Goal: Information Seeking & Learning: Learn about a topic

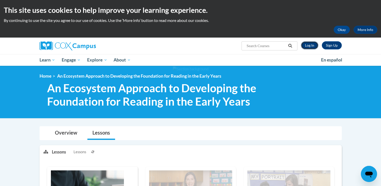
click at [308, 44] on link "Log In" at bounding box center [309, 45] width 17 height 8
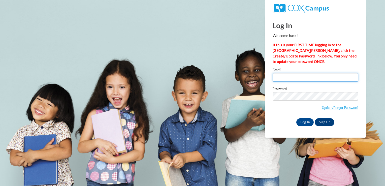
click at [282, 78] on input "Email" at bounding box center [316, 77] width 86 height 9
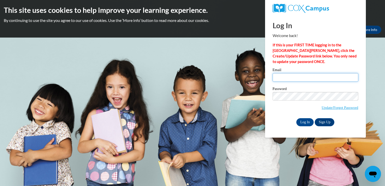
type input "matskulanna@gmail.com"
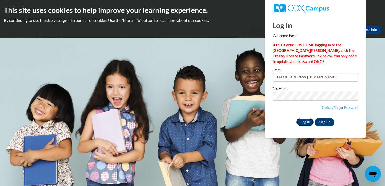
click at [303, 120] on input "Log In" at bounding box center [305, 122] width 18 height 8
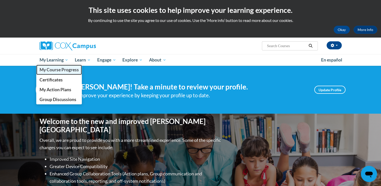
click at [55, 71] on span "My Course Progress" at bounding box center [58, 69] width 39 height 5
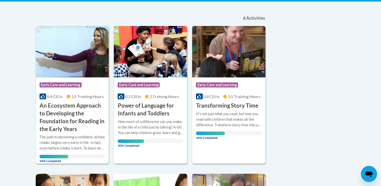
scroll to position [110, 0]
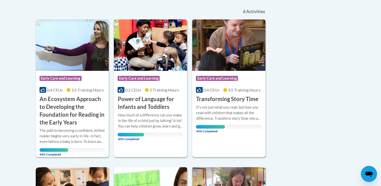
click at [206, 99] on h3 "Transforming Story Time" at bounding box center [227, 99] width 62 height 8
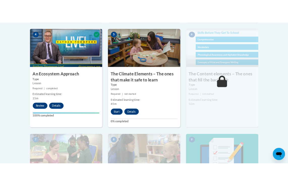
scroll to position [313, 0]
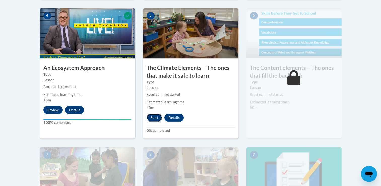
click at [156, 116] on button "Start" at bounding box center [155, 118] width 16 height 8
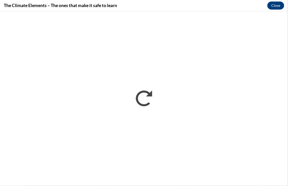
scroll to position [0, 0]
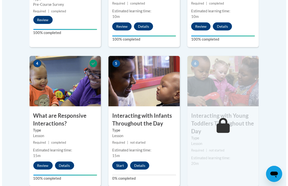
scroll to position [270, 0]
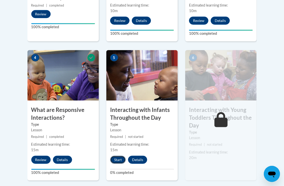
click at [118, 157] on button "Start" at bounding box center [118, 160] width 16 height 8
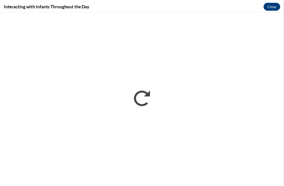
scroll to position [0, 0]
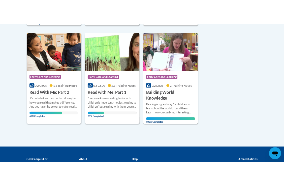
scroll to position [264, 0]
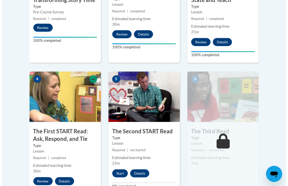
scroll to position [254, 0]
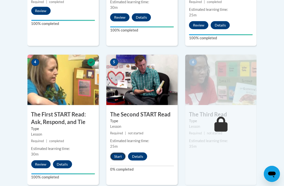
click at [118, 157] on button "Start" at bounding box center [118, 156] width 16 height 8
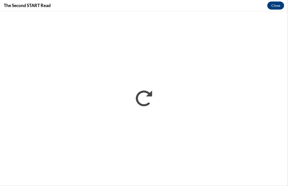
scroll to position [0, 0]
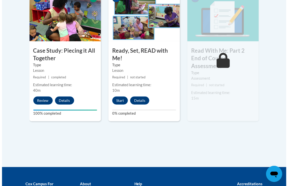
scroll to position [318, 0]
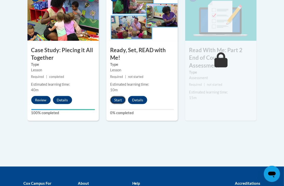
click at [118, 99] on button "Start" at bounding box center [118, 100] width 16 height 8
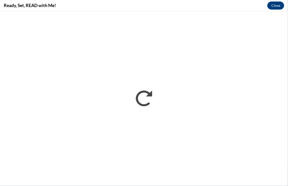
scroll to position [0, 0]
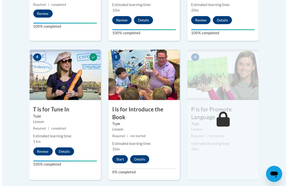
scroll to position [251, 0]
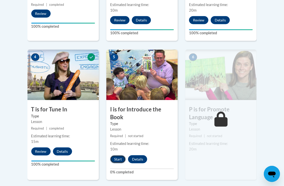
click at [116, 158] on button "Start" at bounding box center [118, 159] width 16 height 8
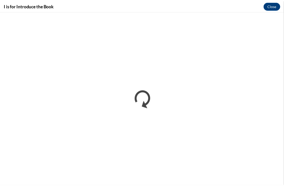
scroll to position [0, 0]
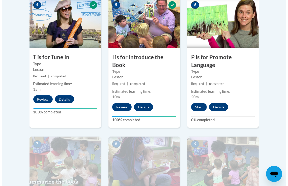
scroll to position [302, 0]
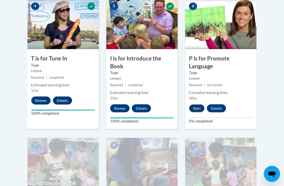
click at [197, 106] on button "Start" at bounding box center [197, 108] width 16 height 8
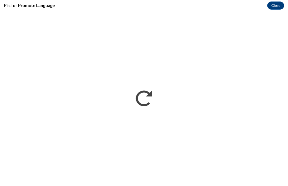
scroll to position [0, 0]
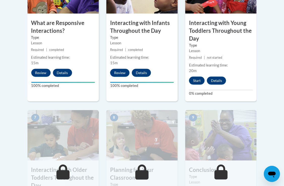
scroll to position [357, 0]
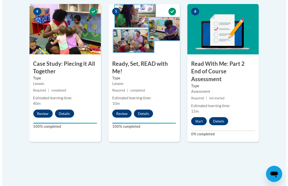
scroll to position [304, 0]
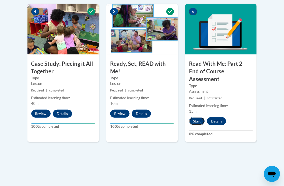
click at [197, 117] on button "Start" at bounding box center [197, 121] width 16 height 8
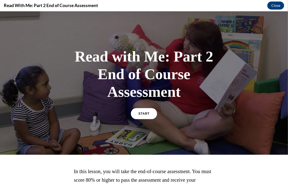
scroll to position [0, 0]
click at [142, 118] on link "START" at bounding box center [143, 114] width 27 height 12
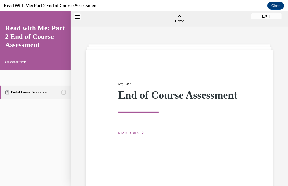
scroll to position [16, 0]
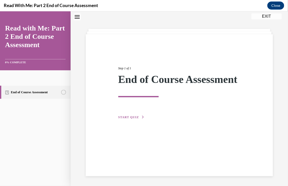
click at [134, 119] on span "START QUIZ" at bounding box center [128, 117] width 21 height 4
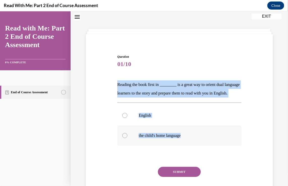
drag, startPoint x: 114, startPoint y: 80, endPoint x: 197, endPoint y: 143, distance: 104.5
click at [197, 143] on div "Question 01/10 Reading the book first in ________ is a great way to orient dual…" at bounding box center [178, 123] width 189 height 169
copy div "Reading the book first in ________ is a great way to orient dual language learn…"
click at [126, 144] on label "the child's home language" at bounding box center [179, 135] width 124 height 20
click at [126, 138] on input "the child's home language" at bounding box center [124, 135] width 5 height 5
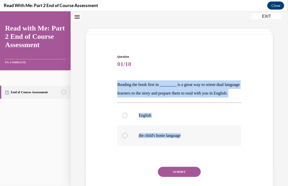
radio input "true"
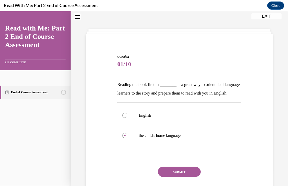
click at [178, 177] on button "SUBMIT" at bounding box center [179, 171] width 43 height 10
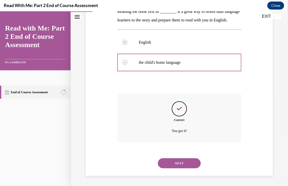
scroll to position [97, 0]
click at [172, 164] on button "NEXT" at bounding box center [179, 163] width 43 height 10
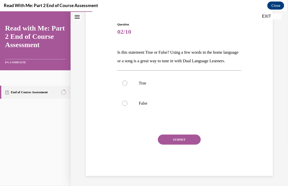
scroll to position [56, 0]
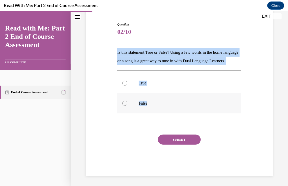
drag, startPoint x: 113, startPoint y: 41, endPoint x: 158, endPoint y: 101, distance: 75.0
click at [158, 101] on div "Question 02/10 Is this statement True or False? Using a few words in the home l…" at bounding box center [178, 91] width 189 height 169
copy div "Is this statement True or False? Using a few words in the home language or a so…"
click at [122, 83] on div at bounding box center [124, 82] width 5 height 5
click at [122, 83] on input "True" at bounding box center [124, 82] width 5 height 5
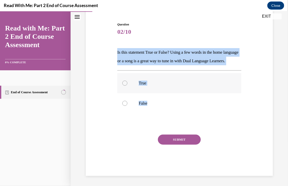
radio input "true"
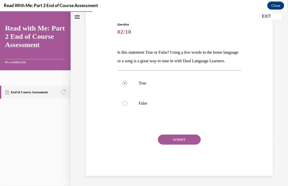
click at [173, 143] on button "SUBMIT" at bounding box center [179, 139] width 43 height 10
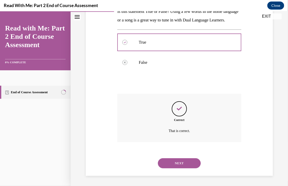
scroll to position [97, 0]
click at [173, 163] on button "NEXT" at bounding box center [179, 163] width 43 height 10
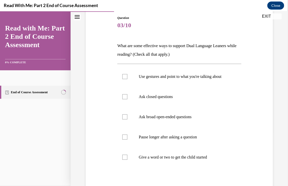
scroll to position [55, 0]
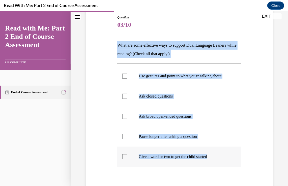
drag, startPoint x: 114, startPoint y: 39, endPoint x: 222, endPoint y: 164, distance: 165.4
click at [222, 164] on div "Question 03/10 What are some effective ways to support Dual Language Leaners wh…" at bounding box center [178, 114] width 189 height 229
copy div "What are some effective ways to support Dual Language Leaners while reading? (C…"
click at [122, 78] on div at bounding box center [124, 75] width 5 height 5
click at [122, 78] on input "Use gestures and point to what you're talking about" at bounding box center [124, 75] width 5 height 5
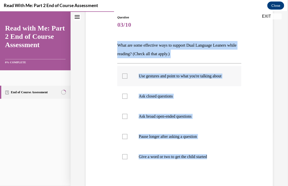
checkbox input "true"
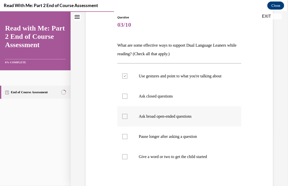
click at [124, 119] on div at bounding box center [124, 116] width 5 height 5
click at [124, 119] on input "Ask broad open-ended questions" at bounding box center [124, 116] width 5 height 5
checkbox input "true"
click at [124, 139] on div at bounding box center [124, 136] width 5 height 5
click at [124, 139] on input "Pause longer after asking a question" at bounding box center [124, 136] width 5 height 5
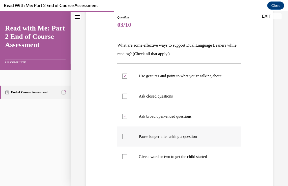
checkbox input "true"
click at [124, 159] on div at bounding box center [124, 156] width 5 height 5
click at [124, 159] on input "Give a word or two to get the child started" at bounding box center [124, 156] width 5 height 5
checkbox input "true"
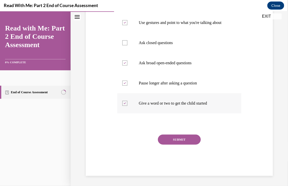
scroll to position [113, 0]
click at [166, 137] on button "SUBMIT" at bounding box center [179, 139] width 43 height 10
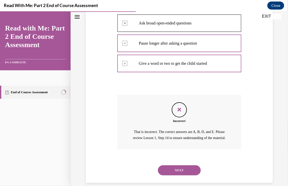
scroll to position [166, 0]
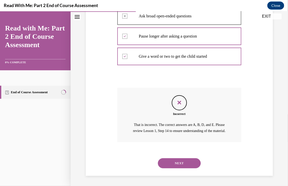
click at [171, 163] on button "NEXT" at bounding box center [179, 163] width 43 height 10
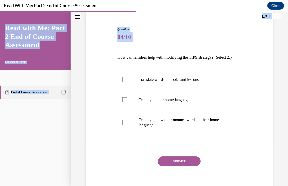
scroll to position [73, 0]
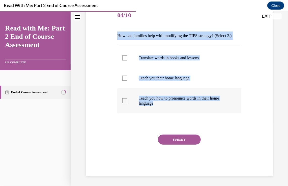
drag, startPoint x: 113, startPoint y: 97, endPoint x: 179, endPoint y: 109, distance: 66.8
click at [179, 109] on div "Question 04/10 How can families help with modifying the TIPS strategy? (Select …" at bounding box center [178, 82] width 189 height 185
copy div "How can families help with modifying the TIPS strategy? (Select 2.) Translate w…"
click at [123, 57] on div at bounding box center [124, 57] width 5 height 5
click at [123, 57] on input "Translate words in books and lessons" at bounding box center [124, 57] width 5 height 5
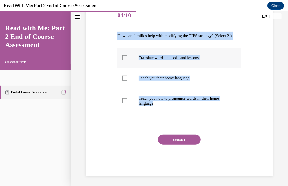
checkbox input "true"
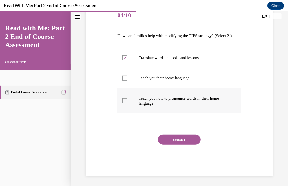
click at [120, 101] on label "Teach you how to pronounce words in their home language" at bounding box center [179, 100] width 124 height 25
click at [122, 101] on input "Teach you how to pronounce words in their home language" at bounding box center [124, 100] width 5 height 5
checkbox input "true"
click at [173, 140] on button "SUBMIT" at bounding box center [179, 139] width 43 height 10
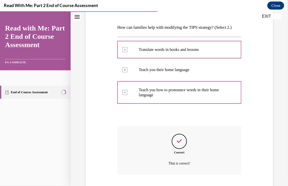
scroll to position [114, 0]
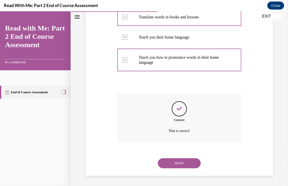
click at [174, 164] on button "NEXT" at bounding box center [179, 163] width 43 height 10
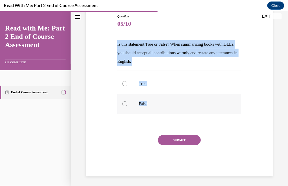
drag, startPoint x: 114, startPoint y: 39, endPoint x: 165, endPoint y: 104, distance: 82.0
click at [165, 104] on div "Question 05/10 Is this statement True or False? When summarizing books with DLL…" at bounding box center [178, 87] width 189 height 177
copy div "Is this statement True or False? When summarizing books with DLLs, you should a…"
click at [128, 86] on label "True" at bounding box center [179, 83] width 124 height 20
click at [127, 86] on input "True" at bounding box center [124, 83] width 5 height 5
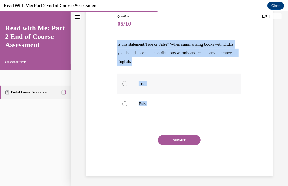
radio input "true"
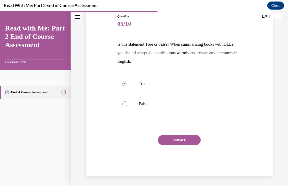
click at [178, 140] on button "SUBMIT" at bounding box center [179, 140] width 43 height 10
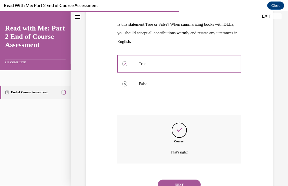
scroll to position [97, 0]
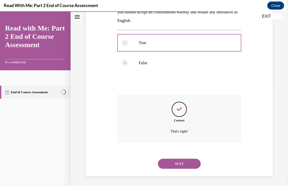
click at [171, 165] on button "NEXT" at bounding box center [179, 163] width 43 height 10
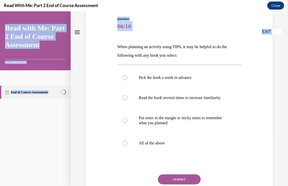
scroll to position [98, 0]
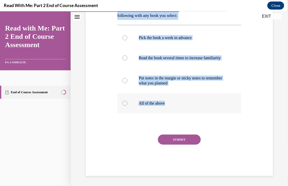
drag, startPoint x: 109, startPoint y: 98, endPoint x: 184, endPoint y: 110, distance: 76.1
click at [184, 110] on div "Question 06/10 When planning an activity using TIPS, it may be helpful to do th…" at bounding box center [178, 68] width 189 height 214
copy div "When planning an activity using TIPS, it may be helpful to do the following wit…"
click at [124, 106] on label "All of the above" at bounding box center [179, 103] width 124 height 20
click at [124, 106] on input "All of the above" at bounding box center [124, 102] width 5 height 5
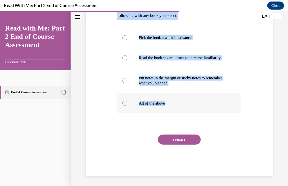
radio input "true"
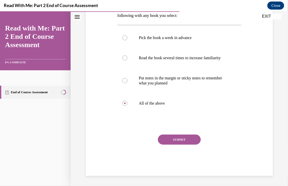
click at [170, 131] on div "Question 06/10 When planning an activity using TIPS, it may be helpful to do th…" at bounding box center [179, 76] width 124 height 199
click at [173, 140] on button "SUBMIT" at bounding box center [179, 139] width 43 height 10
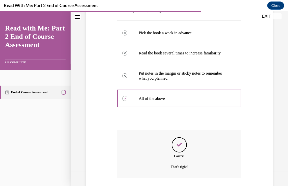
scroll to position [139, 0]
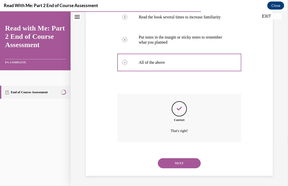
click at [175, 160] on button "NEXT" at bounding box center [179, 163] width 43 height 10
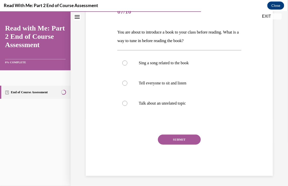
scroll to position [56, 0]
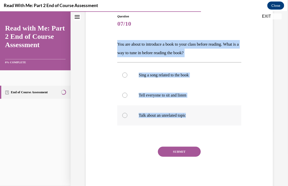
drag, startPoint x: 115, startPoint y: 47, endPoint x: 195, endPoint y: 109, distance: 101.8
click at [195, 109] on div "Question 07/10 You are about to introduce a book to your class before reading. …" at bounding box center [178, 93] width 189 height 189
copy div "You are about to introduce a book to your class before reading. What is a way t…"
click at [123, 72] on label "Sing a song related to the book" at bounding box center [179, 75] width 124 height 20
click at [123, 72] on input "Sing a song related to the book" at bounding box center [124, 74] width 5 height 5
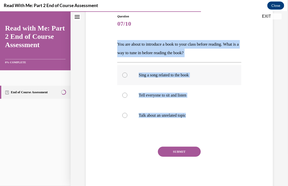
radio input "true"
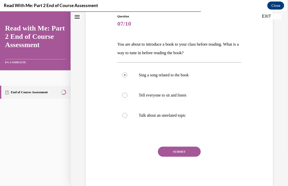
click at [172, 149] on button "SUBMIT" at bounding box center [179, 151] width 43 height 10
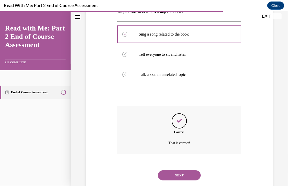
scroll to position [109, 0]
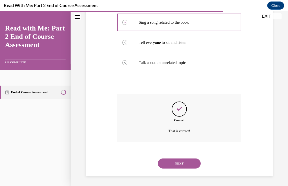
click at [171, 163] on button "NEXT" at bounding box center [179, 163] width 43 height 10
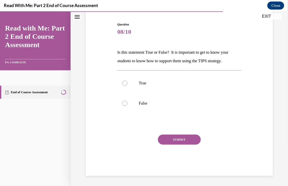
scroll to position [48, 0]
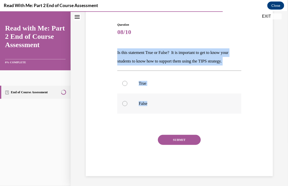
drag, startPoint x: 113, startPoint y: 51, endPoint x: 165, endPoint y: 100, distance: 72.0
click at [165, 100] on div "Question 08/10 Is this statement True or False? It is important to get to know …" at bounding box center [178, 91] width 189 height 169
copy div "Is this statement True or False? It is important to get to know your students t…"
click at [124, 85] on div at bounding box center [124, 83] width 5 height 5
click at [124, 85] on input "True" at bounding box center [124, 83] width 5 height 5
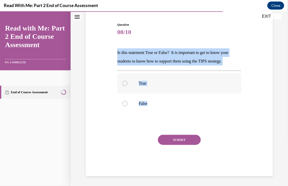
radio input "true"
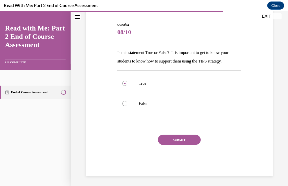
click at [171, 136] on button "SUBMIT" at bounding box center [179, 140] width 43 height 10
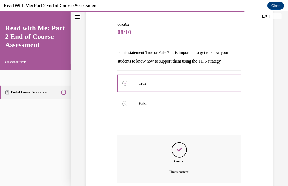
scroll to position [88, 0]
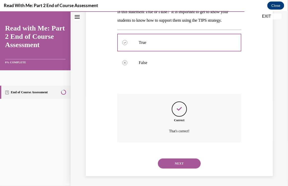
click at [177, 163] on button "NEXT" at bounding box center [179, 163] width 43 height 10
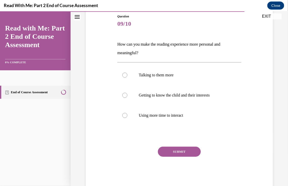
scroll to position [68, 0]
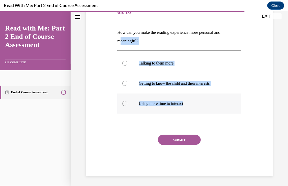
drag, startPoint x: 113, startPoint y: 39, endPoint x: 206, endPoint y: 104, distance: 112.9
click at [206, 104] on div "Question 09/10 How can you make the reading experience more personal and meanin…" at bounding box center [178, 81] width 189 height 189
copy div "meaningful? Talking to them more Getting to know the child and their interests …"
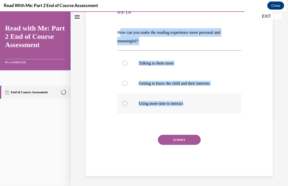
drag, startPoint x: 118, startPoint y: 28, endPoint x: 204, endPoint y: 102, distance: 113.1
click at [204, 102] on div "Question 09/10 How can you make the reading experience more personal and meanin…" at bounding box center [179, 89] width 124 height 174
copy div "How can you make the reading experience more personal and meaningful? Talking t…"
click at [137, 81] on label "Getting to know the child and their interests" at bounding box center [179, 83] width 124 height 20
click at [127, 81] on input "Getting to know the child and their interests" at bounding box center [124, 83] width 5 height 5
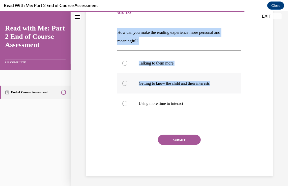
radio input "true"
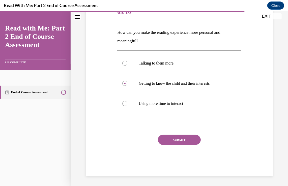
click at [163, 140] on button "SUBMIT" at bounding box center [179, 140] width 43 height 10
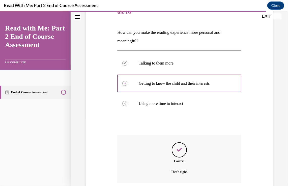
scroll to position [109, 0]
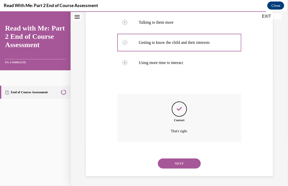
click at [167, 163] on button "NEXT" at bounding box center [179, 163] width 43 height 10
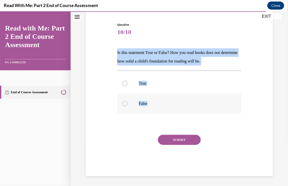
drag, startPoint x: 112, startPoint y: 49, endPoint x: 177, endPoint y: 101, distance: 84.1
click at [177, 101] on div "Question 10/10 Is this statement True or False? How you read books does not det…" at bounding box center [178, 91] width 189 height 169
click at [123, 103] on div at bounding box center [124, 103] width 5 height 5
click at [123, 103] on input "False" at bounding box center [124, 103] width 5 height 5
radio input "true"
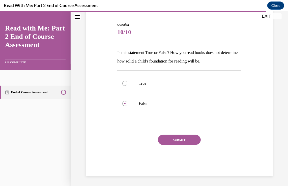
click at [170, 139] on button "SUBMIT" at bounding box center [179, 140] width 43 height 10
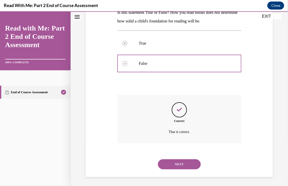
scroll to position [88, 0]
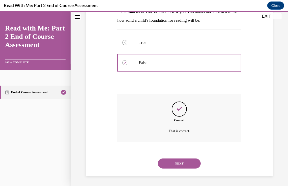
click at [172, 165] on button "NEXT" at bounding box center [179, 163] width 43 height 10
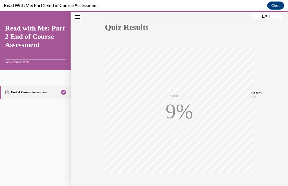
scroll to position [83, 0]
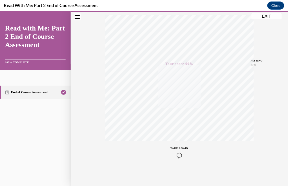
click at [266, 15] on button "EXIT" at bounding box center [266, 16] width 30 height 6
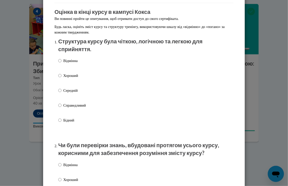
scroll to position [41, 0]
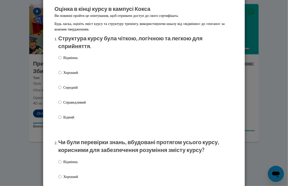
click at [59, 73] on label "Хороший" at bounding box center [72, 77] width 28 height 14
click at [59, 73] on input "Хороший" at bounding box center [59, 73] width 3 height 6
radio input "true"
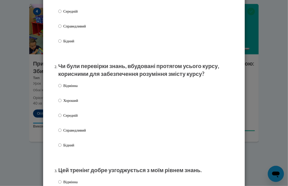
scroll to position [119, 0]
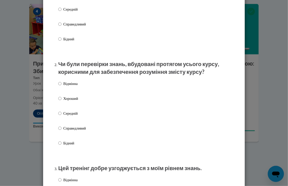
click at [60, 115] on label "Середній" at bounding box center [72, 118] width 28 height 14
click at [60, 115] on input "Середній" at bounding box center [59, 114] width 3 height 6
radio input "true"
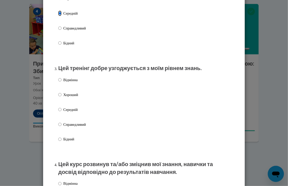
scroll to position [165, 0]
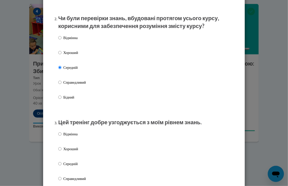
click at [60, 53] on label "Хороший" at bounding box center [72, 57] width 28 height 14
click at [60, 53] on input "Хороший" at bounding box center [59, 53] width 3 height 6
radio input "true"
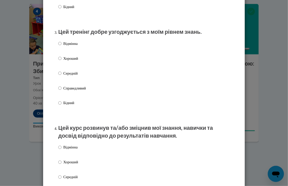
scroll to position [256, 0]
click at [61, 58] on label "Хороший" at bounding box center [72, 62] width 28 height 14
click at [61, 58] on input "Хороший" at bounding box center [59, 58] width 3 height 6
radio input "true"
click at [63, 41] on p "Відмінна" at bounding box center [74, 44] width 23 height 6
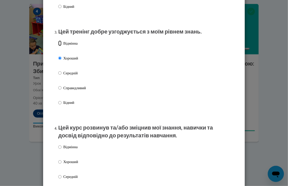
click at [61, 41] on input "Відмінна" at bounding box center [59, 44] width 3 height 6
radio input "true"
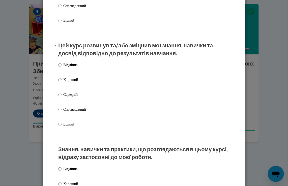
scroll to position [339, 0]
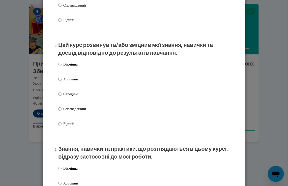
click at [63, 80] on p "Хороший" at bounding box center [74, 80] width 23 height 6
click at [61, 80] on input "Хороший" at bounding box center [59, 80] width 3 height 6
radio input "true"
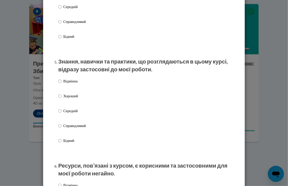
scroll to position [426, 0]
click at [63, 96] on p "Хороший" at bounding box center [74, 96] width 23 height 6
click at [61, 96] on input "Хороший" at bounding box center [59, 96] width 3 height 6
radio input "true"
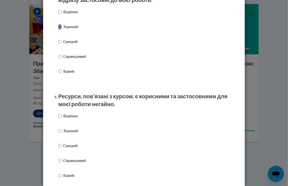
scroll to position [502, 0]
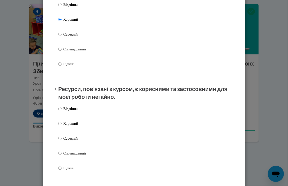
click at [65, 125] on p "Хороший" at bounding box center [74, 124] width 23 height 6
click at [61, 125] on input "Хороший" at bounding box center [59, 124] width 3 height 6
radio input "true"
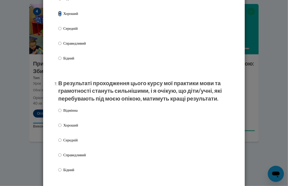
scroll to position [624, 0]
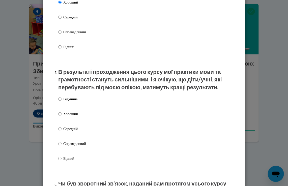
click at [60, 102] on label "Відмінна" at bounding box center [72, 103] width 28 height 14
click at [60, 102] on input "Відмінна" at bounding box center [59, 99] width 3 height 6
radio input "true"
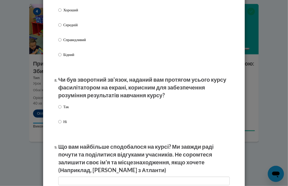
scroll to position [729, 0]
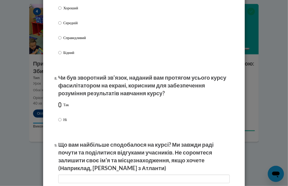
click at [59, 106] on input "Так" at bounding box center [59, 105] width 3 height 6
radio input "true"
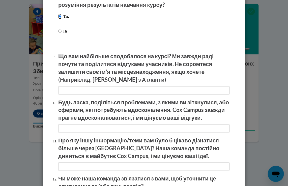
scroll to position [879, 0]
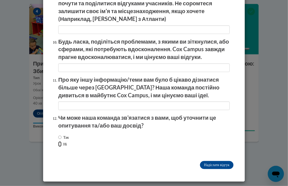
click at [58, 144] on input "Ні" at bounding box center [59, 144] width 3 height 6
radio input "true"
click at [209, 166] on input "Submit feedback" at bounding box center [216, 165] width 33 height 8
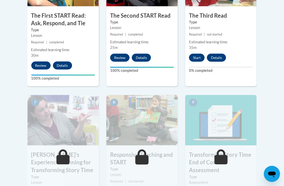
scroll to position [353, 0]
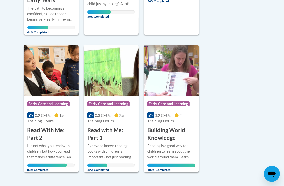
scroll to position [255, 0]
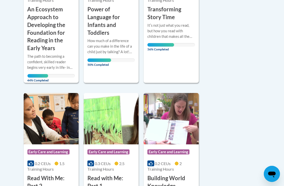
scroll to position [205, 0]
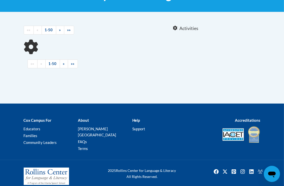
click at [246, 70] on div "Sort Date Enrolled Title (A-Z) «« « 1-50 » »» Activities CEUs «« «" at bounding box center [142, 46] width 244 height 53
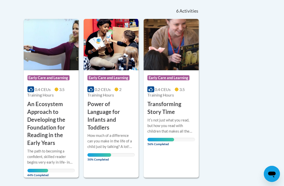
scroll to position [109, 0]
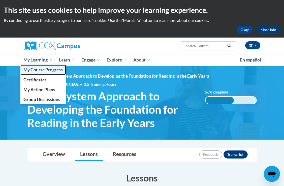
click at [39, 71] on span "My Course Progress" at bounding box center [42, 69] width 39 height 5
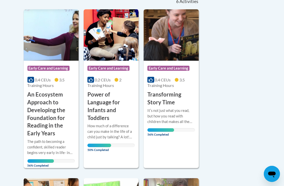
scroll to position [118, 0]
